Goal: Use online tool/utility: Utilize a website feature to perform a specific function

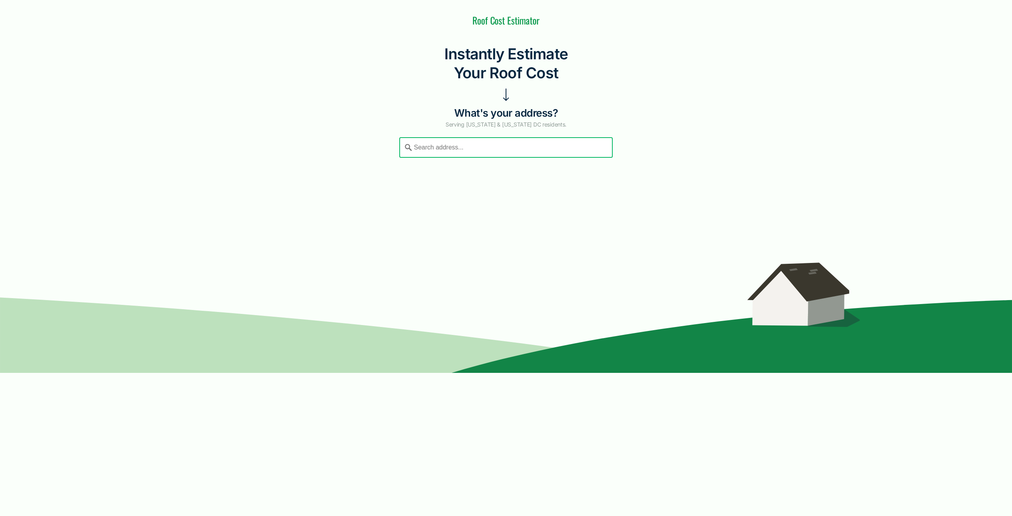
click at [486, 144] on input "Search" at bounding box center [506, 147] width 214 height 21
type input "a"
click at [715, 133] on div "Roof Cost Estimator Instantly Estimate Your Roof Cost What's your address? Serv…" at bounding box center [506, 79] width 1012 height 159
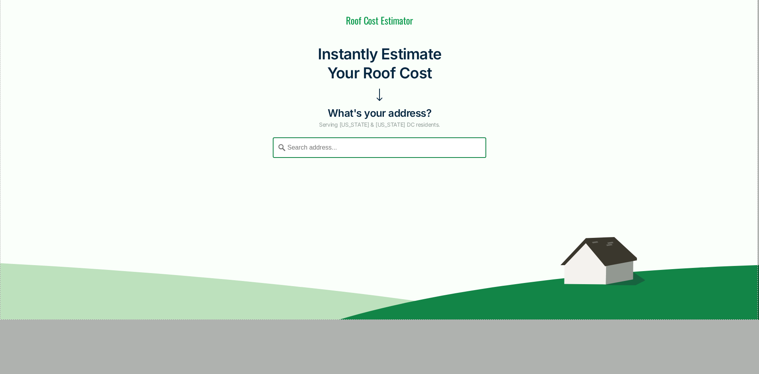
drag, startPoint x: 0, startPoint y: 0, endPoint x: 758, endPoint y: 319, distance: 821.7
click at [758, 319] on div "1915 X 807" at bounding box center [379, 187] width 759 height 374
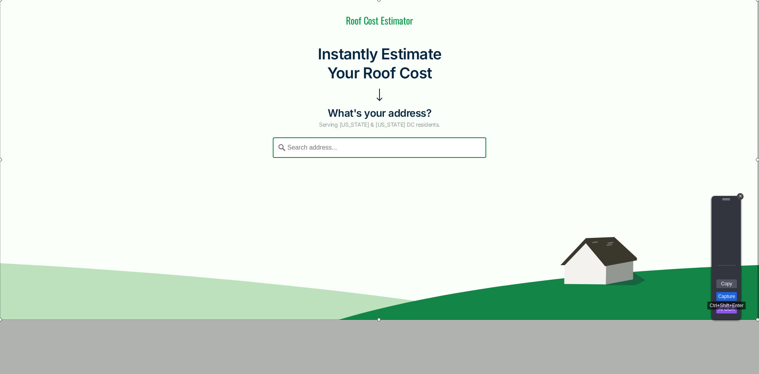
click at [731, 299] on link "Capture" at bounding box center [727, 296] width 21 height 9
